Goal: Book appointment/travel/reservation

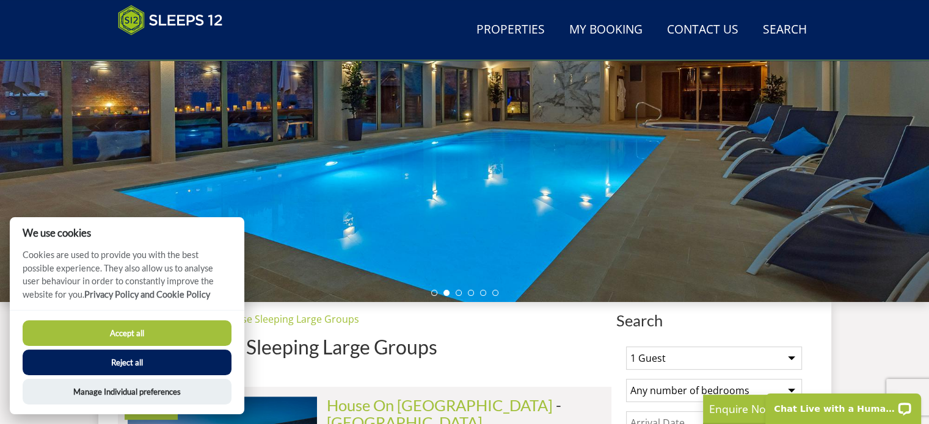
click at [144, 328] on button "Accept all" at bounding box center [127, 334] width 209 height 26
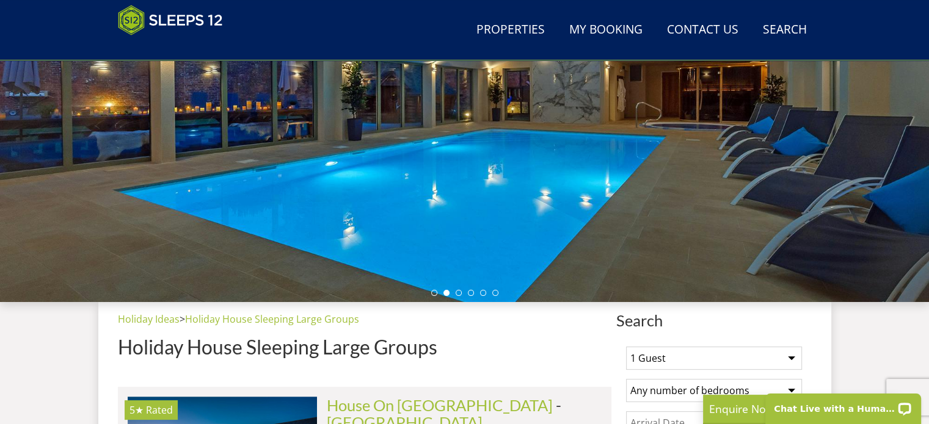
scroll to position [252, 0]
